Goal: Task Accomplishment & Management: Manage account settings

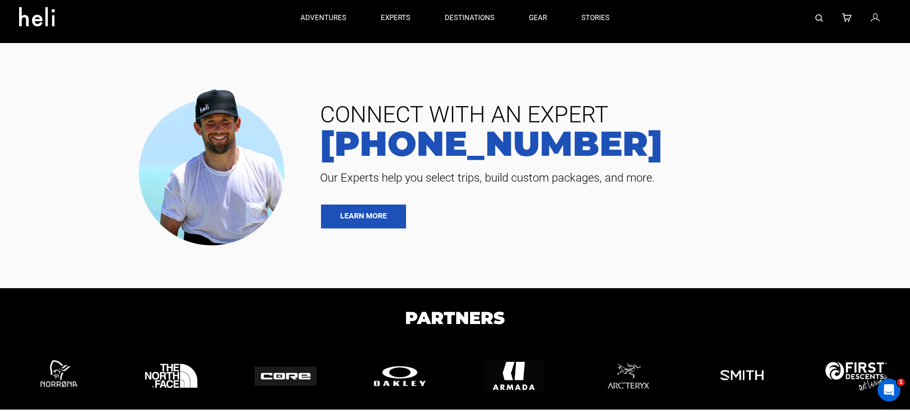
scroll to position [2057, 0]
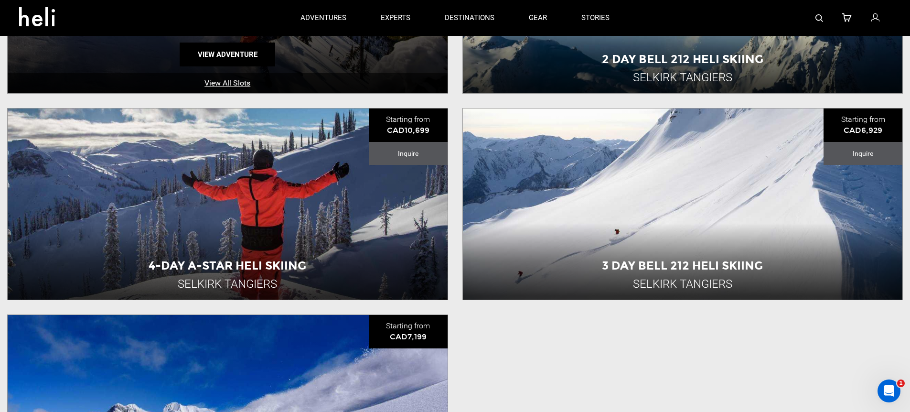
scroll to position [499, 0]
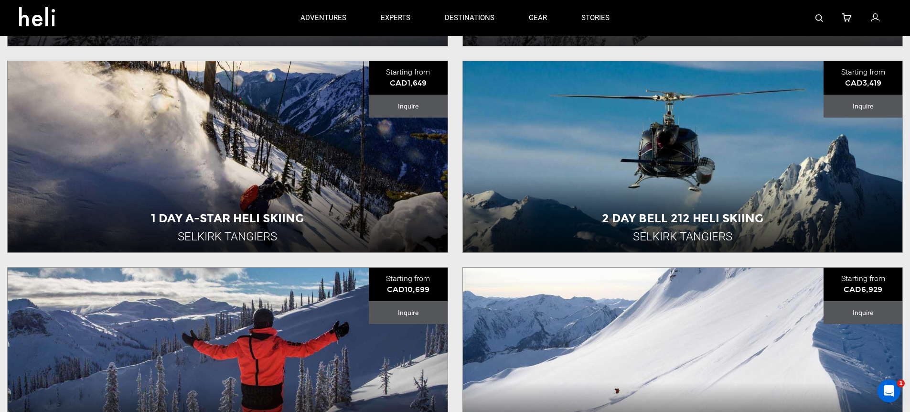
click at [872, 18] on icon at bounding box center [875, 18] width 9 height 12
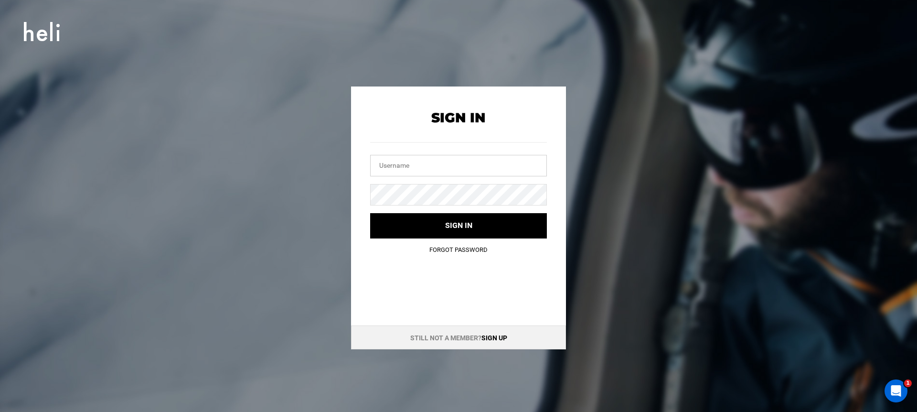
click at [396, 170] on input "text" at bounding box center [458, 166] width 177 height 22
type input "[EMAIL_ADDRESS][DOMAIN_NAME]"
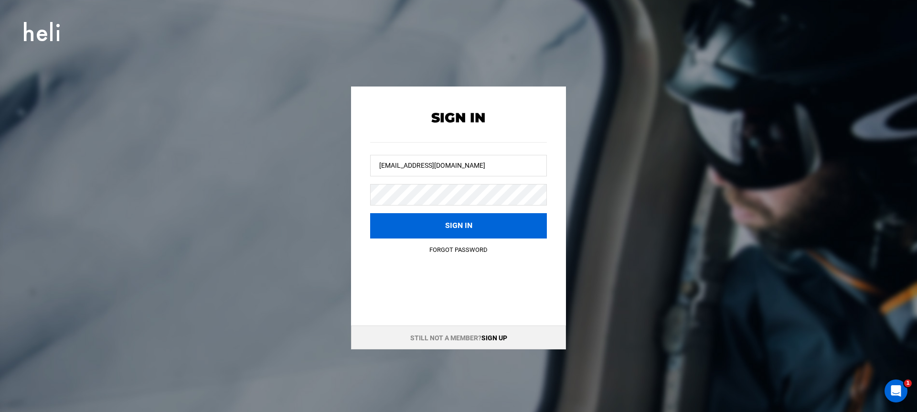
click at [427, 224] on button "Sign in" at bounding box center [458, 225] width 177 height 25
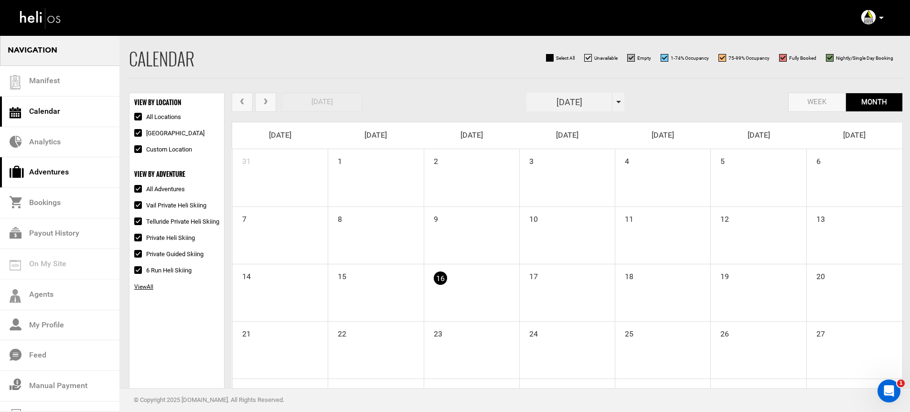
click at [83, 165] on link "Adventures" at bounding box center [59, 172] width 119 height 31
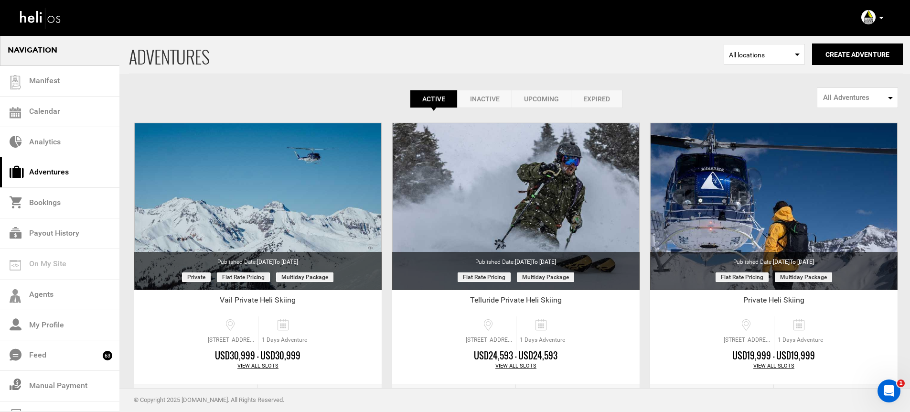
click at [882, 18] on icon at bounding box center [881, 18] width 5 height 2
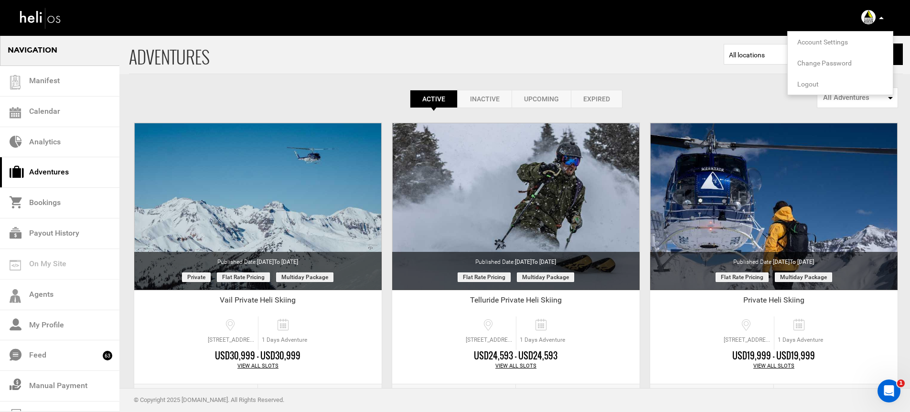
click at [805, 83] on span "Logout" at bounding box center [808, 84] width 22 height 8
